Goal: Navigation & Orientation: Find specific page/section

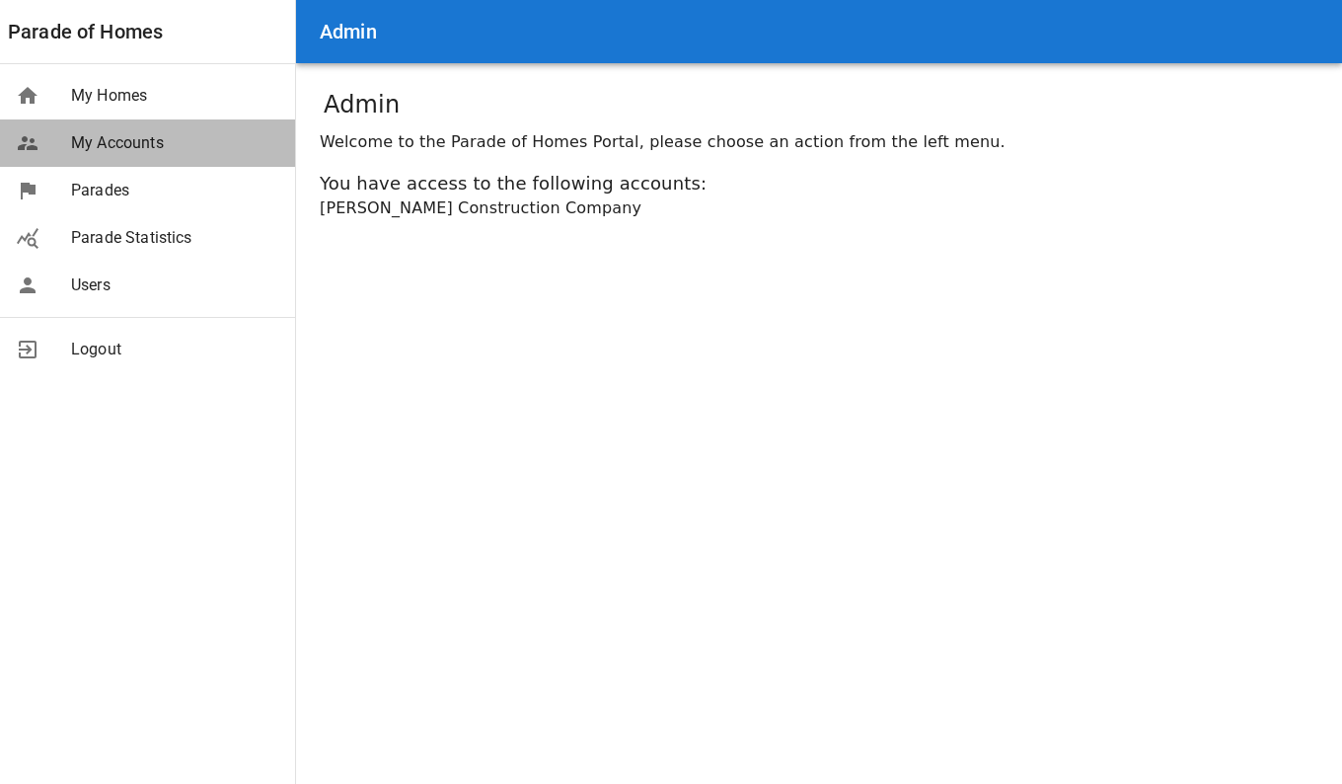
click at [137, 151] on span "My Accounts" at bounding box center [175, 143] width 208 height 24
